Goal: Navigation & Orientation: Find specific page/section

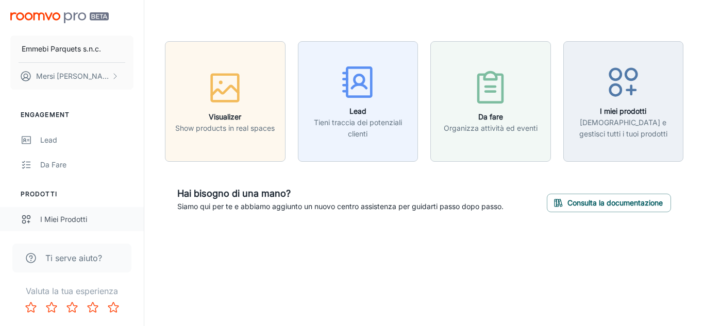
click at [88, 216] on div "I miei prodotti" at bounding box center [86, 219] width 93 height 11
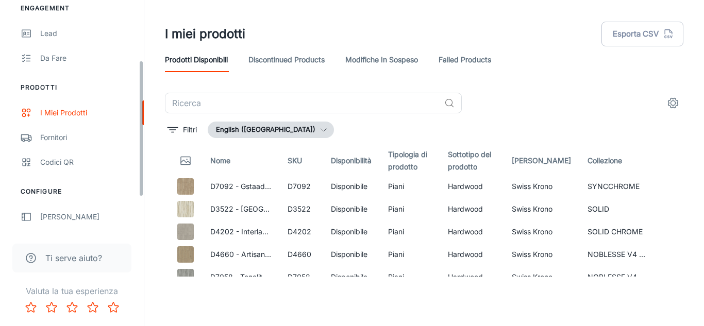
drag, startPoint x: 142, startPoint y: 127, endPoint x: 154, endPoint y: 186, distance: 60.3
click at [154, 191] on div "Emmebi Parquets s.n.c. [PERSON_NAME] Engagement Lead Da fare Prodotti I miei pr…" at bounding box center [352, 159] width 704 height 318
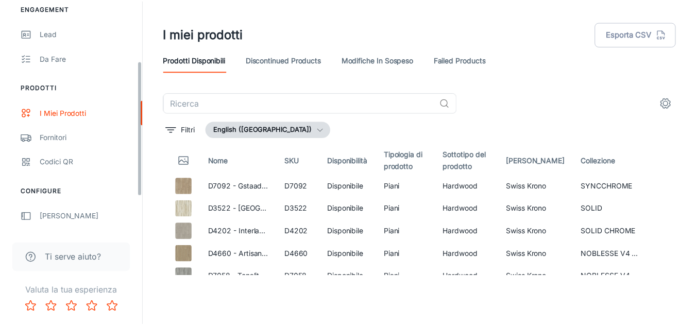
scroll to position [107, 0]
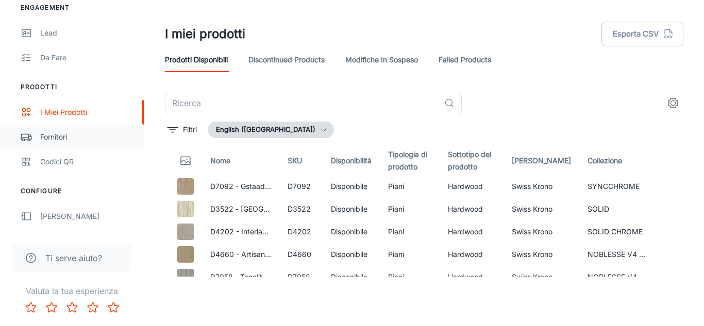
click at [61, 137] on div "Fornitori" at bounding box center [86, 136] width 93 height 11
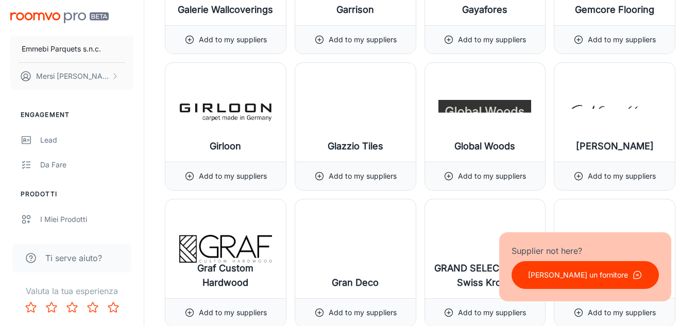
scroll to position [5382, 0]
